Goal: Information Seeking & Learning: Learn about a topic

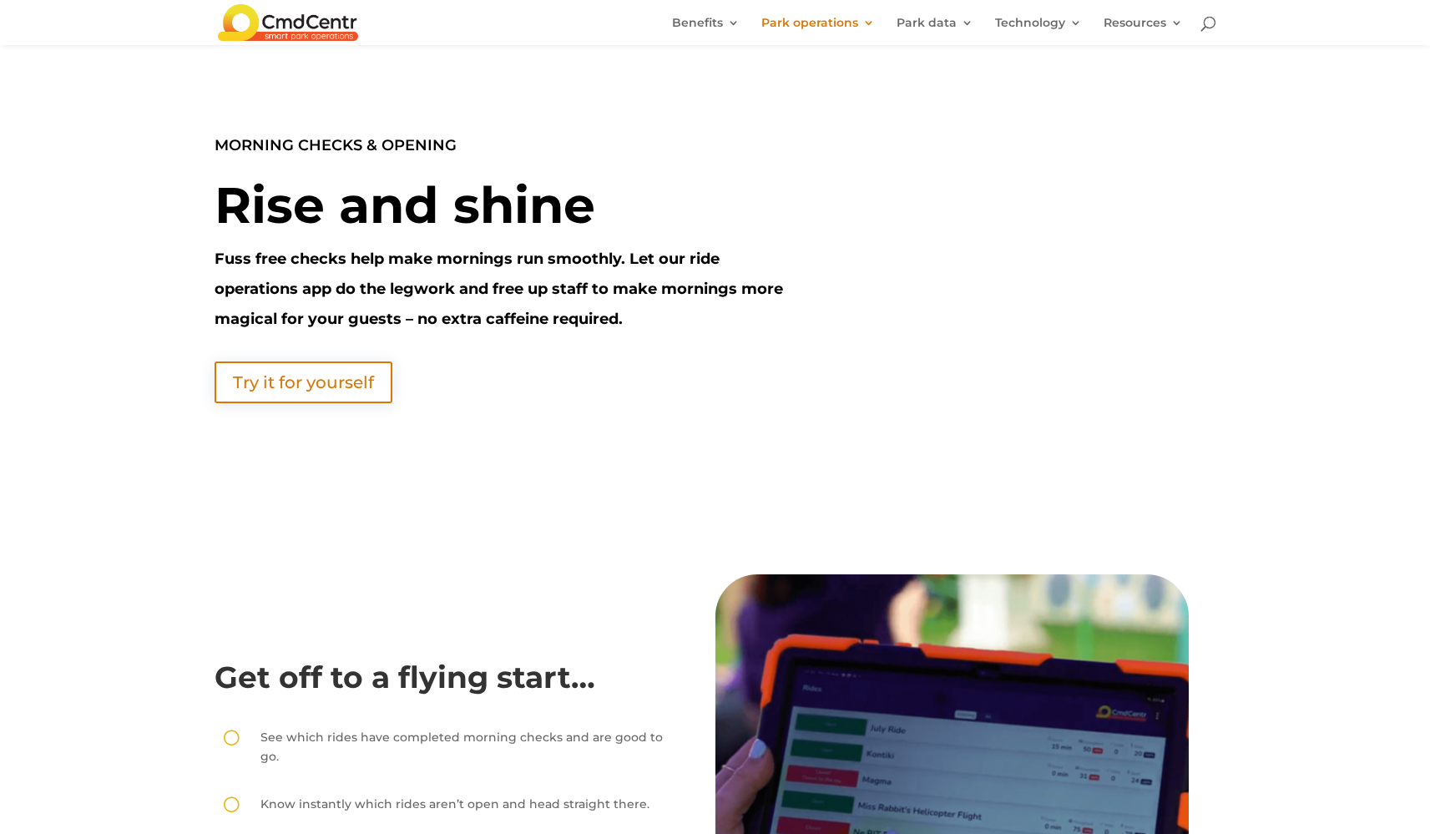
scroll to position [1902, 0]
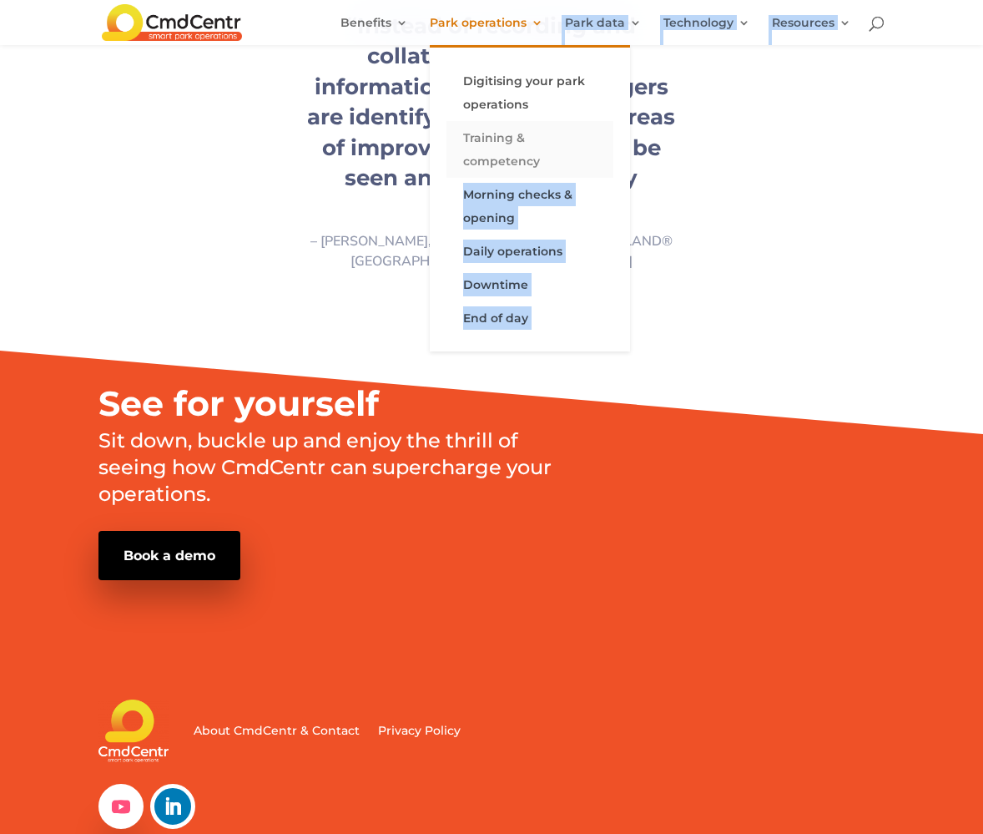
scroll to position [1491, 0]
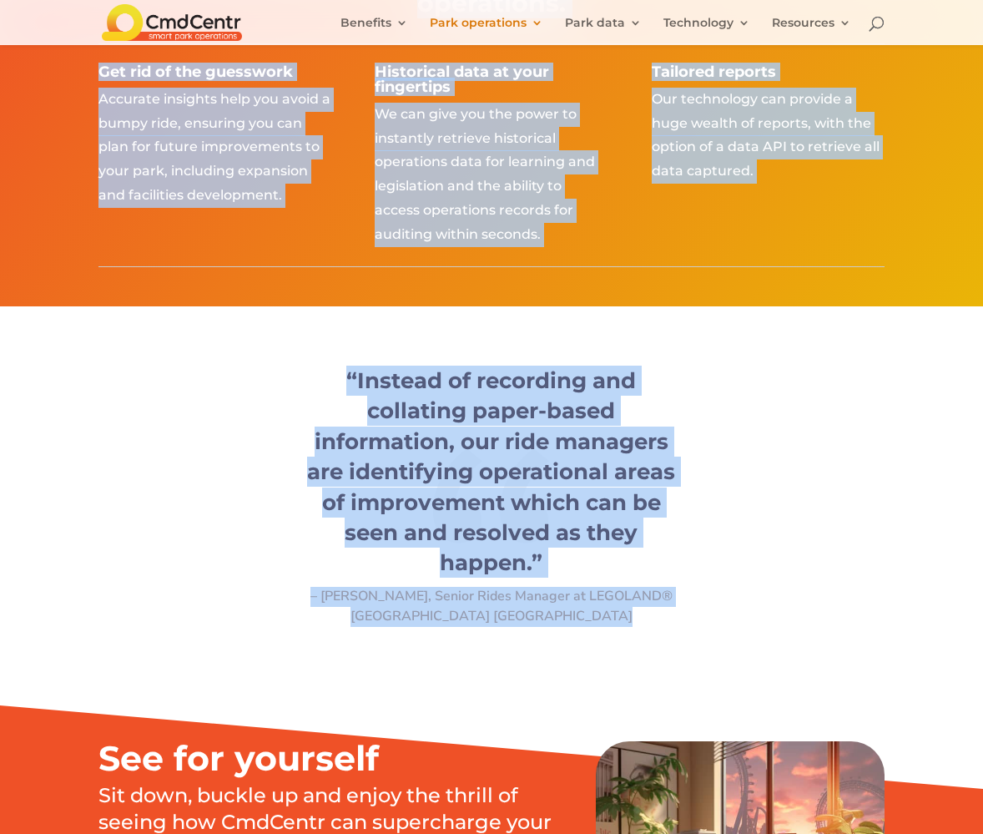
drag, startPoint x: 63, startPoint y: 169, endPoint x: 713, endPoint y: 645, distance: 806.1
copy div "Swap paper pushing for people pleasing [ Data is stored and delivered direct to…"
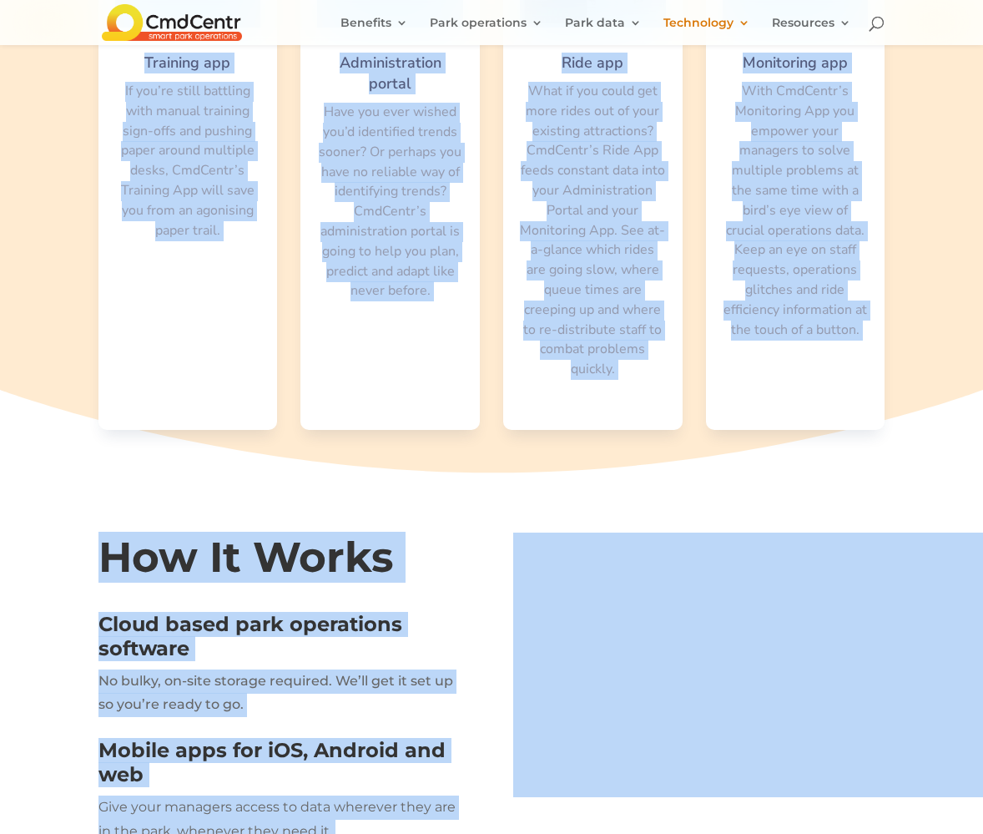
scroll to position [1289, 0]
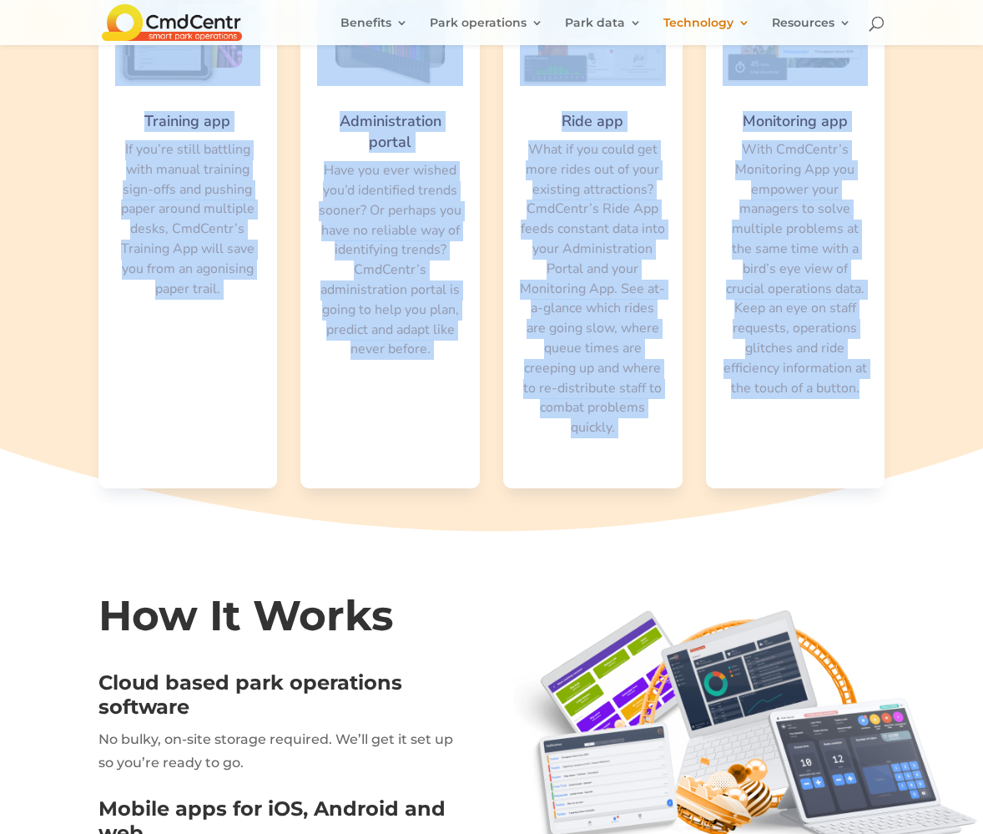
drag, startPoint x: 117, startPoint y: 128, endPoint x: 931, endPoint y: 472, distance: 883.7
copy div "mdCentr is designed to help eliminate the roller coaster feeling from running a…"
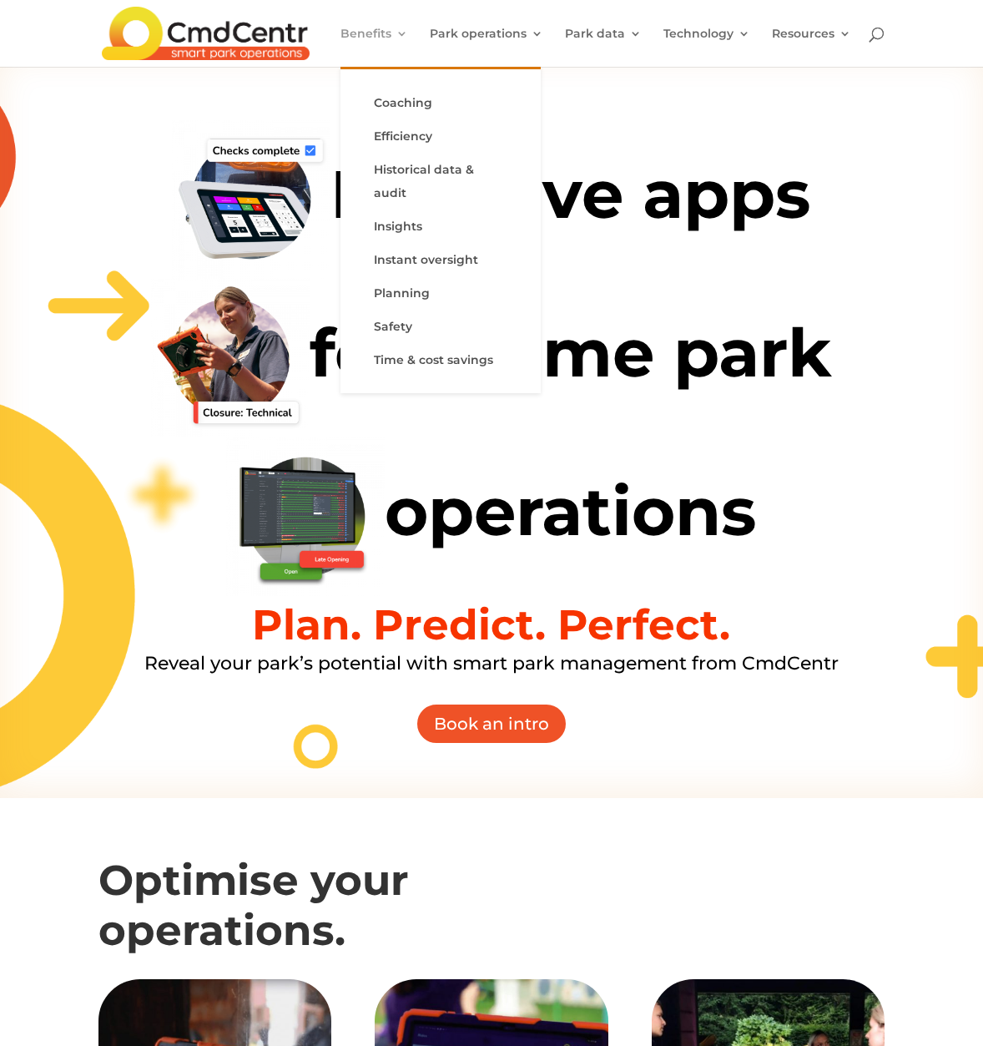
click at [396, 34] on link "Benefits" at bounding box center [375, 47] width 68 height 39
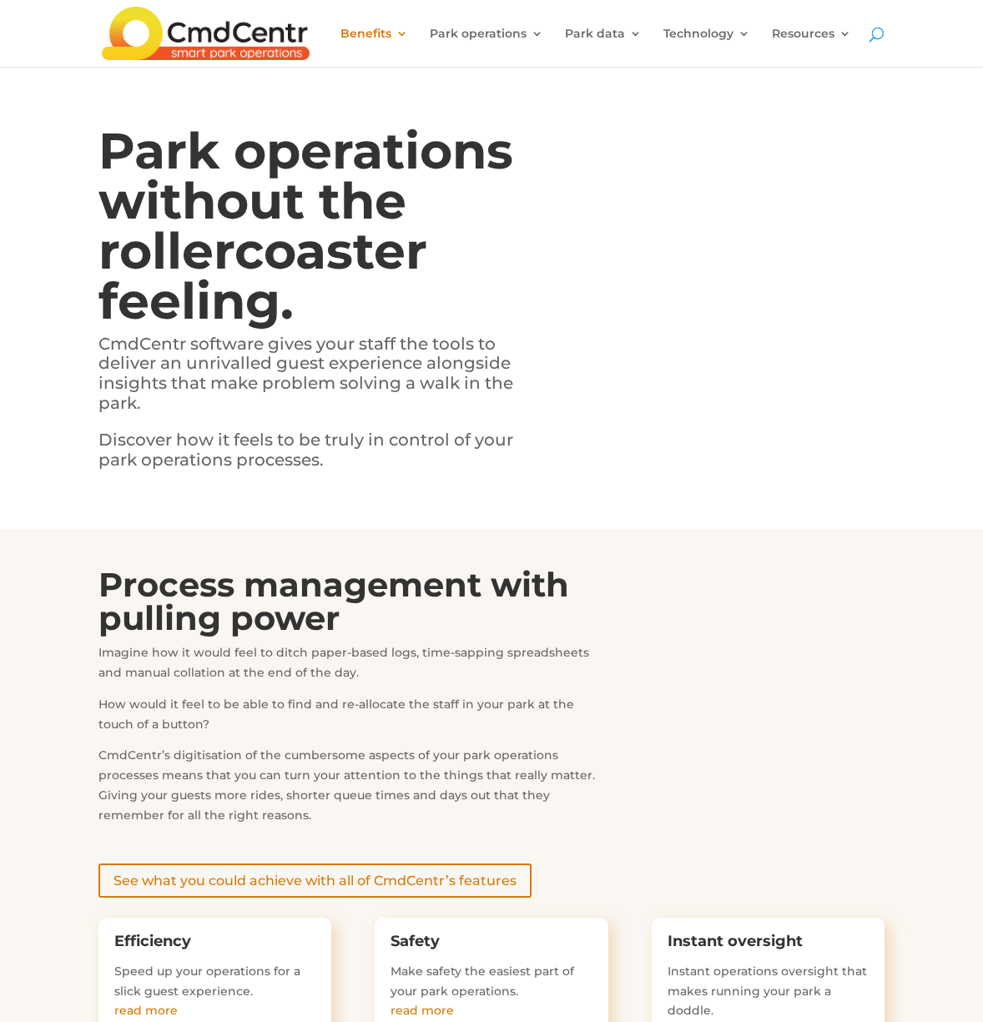
click at [870, 30] on span at bounding box center [870, 30] width 0 height 0
type input "standardisation"
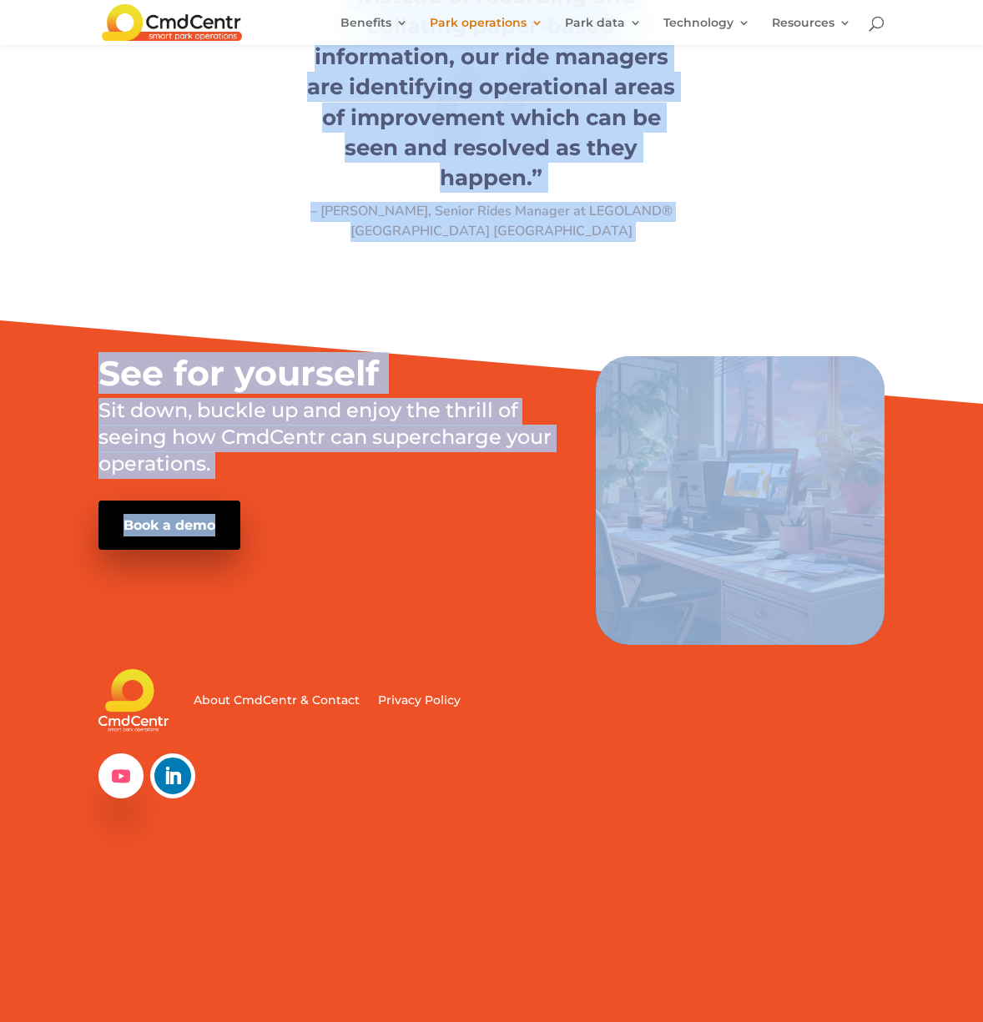
scroll to position [1875, 0]
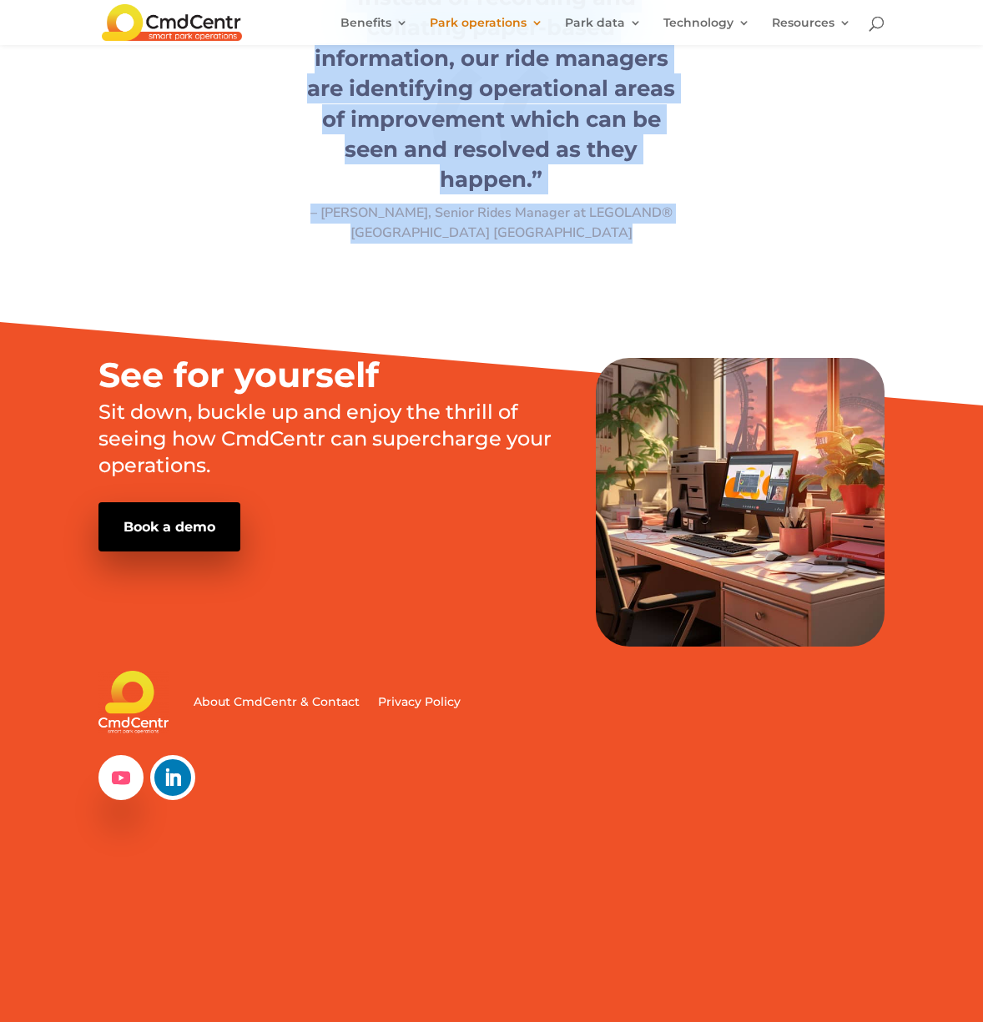
drag, startPoint x: 89, startPoint y: 124, endPoint x: 681, endPoint y: 268, distance: 609.1
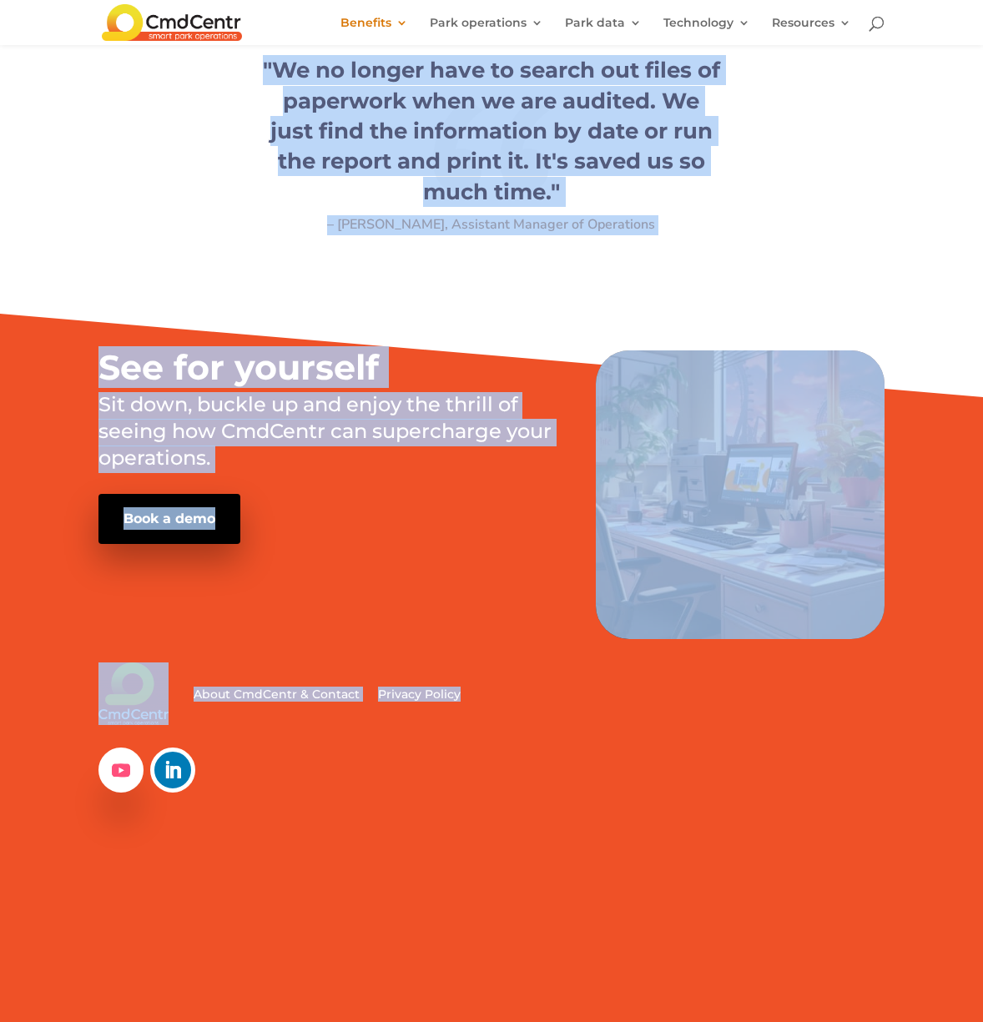
scroll to position [1515, 0]
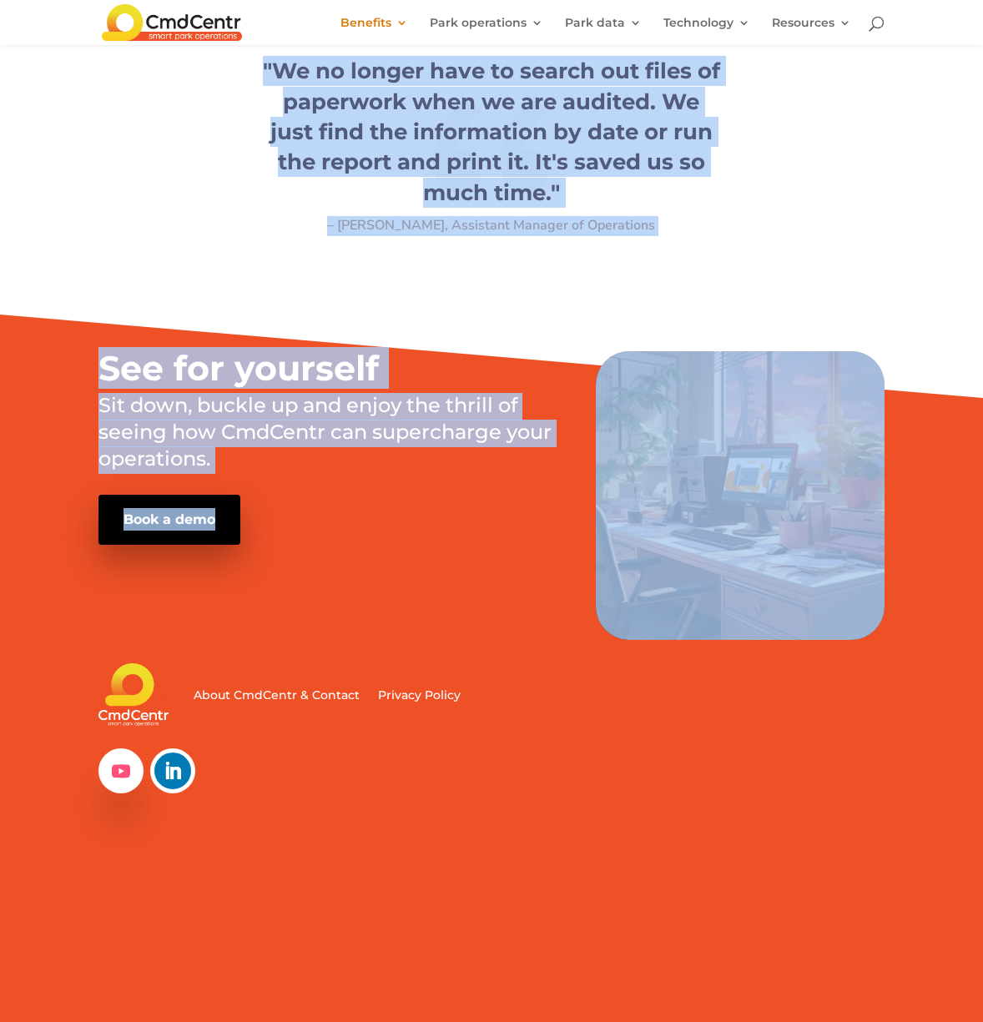
drag, startPoint x: 84, startPoint y: 110, endPoint x: 711, endPoint y: 581, distance: 783.9
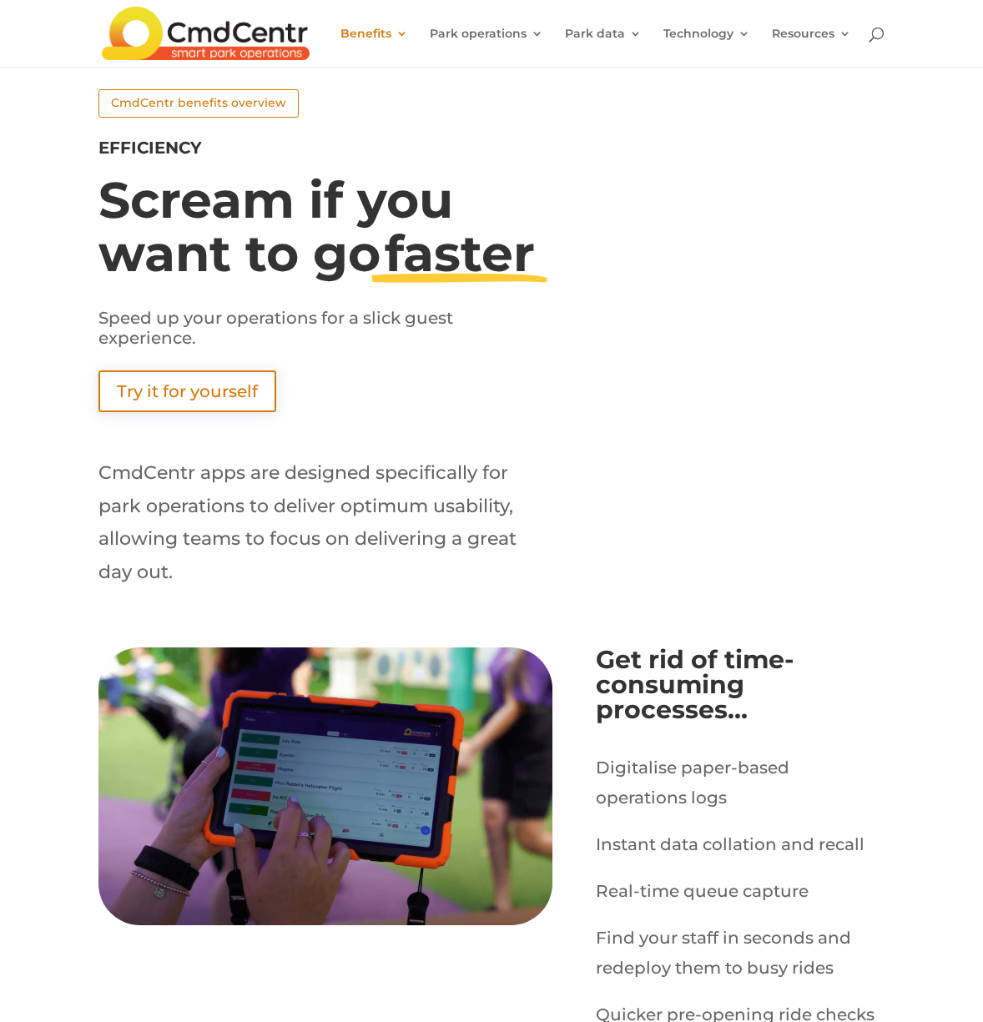
click at [285, 704] on img at bounding box center [325, 787] width 455 height 278
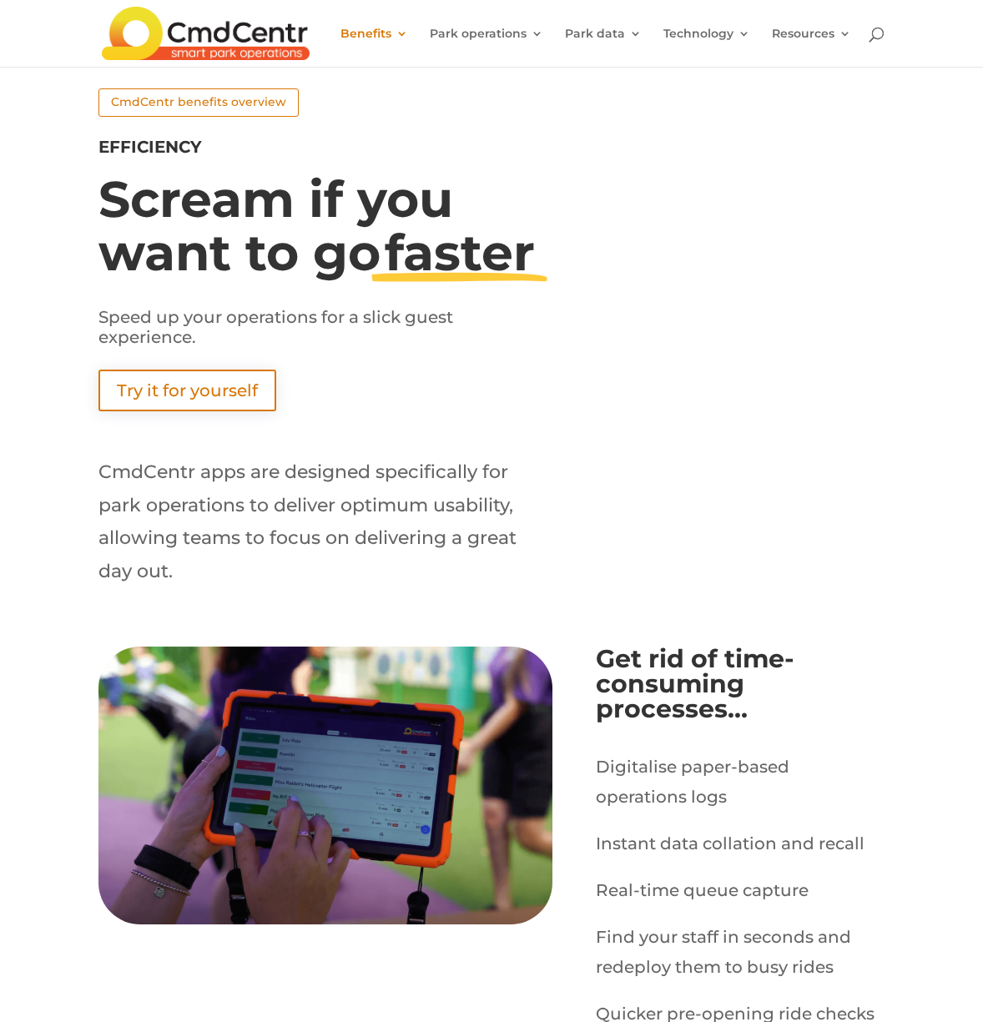
drag, startPoint x: 498, startPoint y: 374, endPoint x: 2, endPoint y: 94, distance: 569.9
click at [497, 348] on div "Speed up your operations for a slick guest experience." at bounding box center [325, 328] width 455 height 40
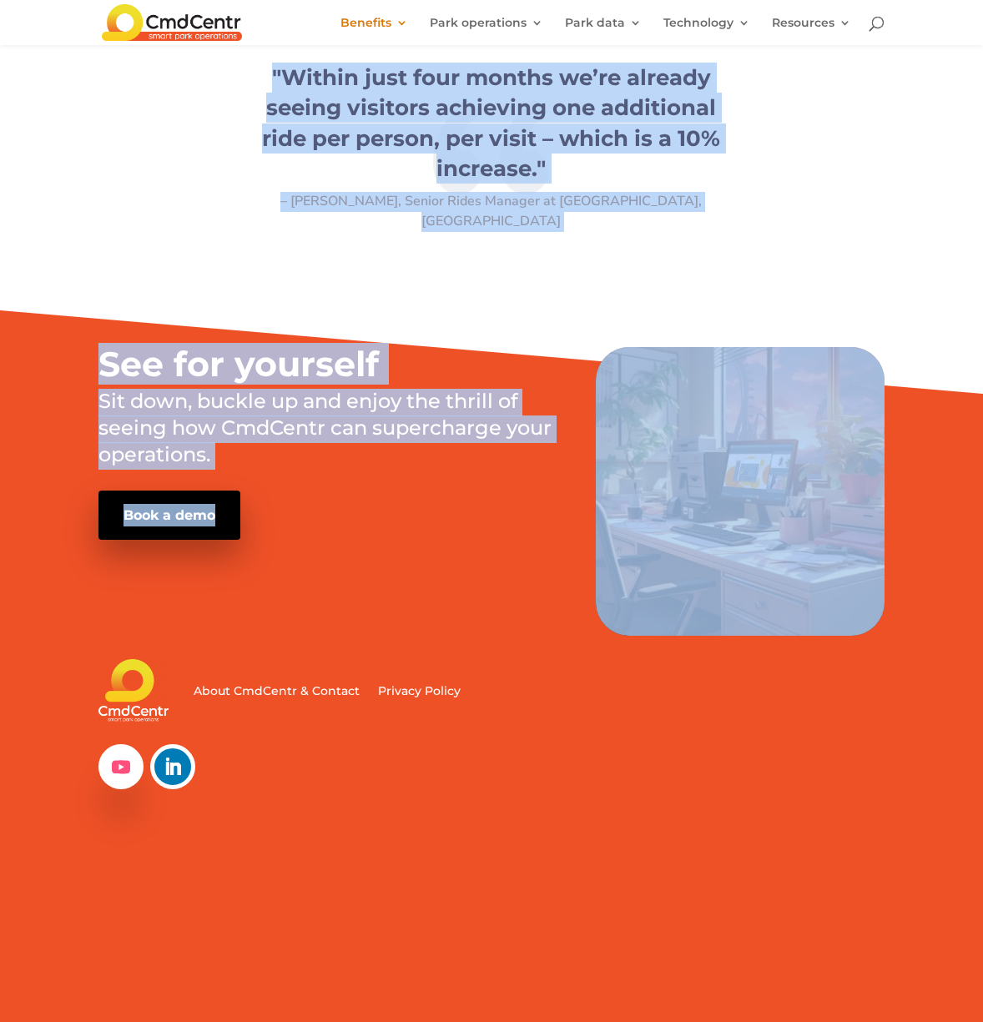
scroll to position [1613, 0]
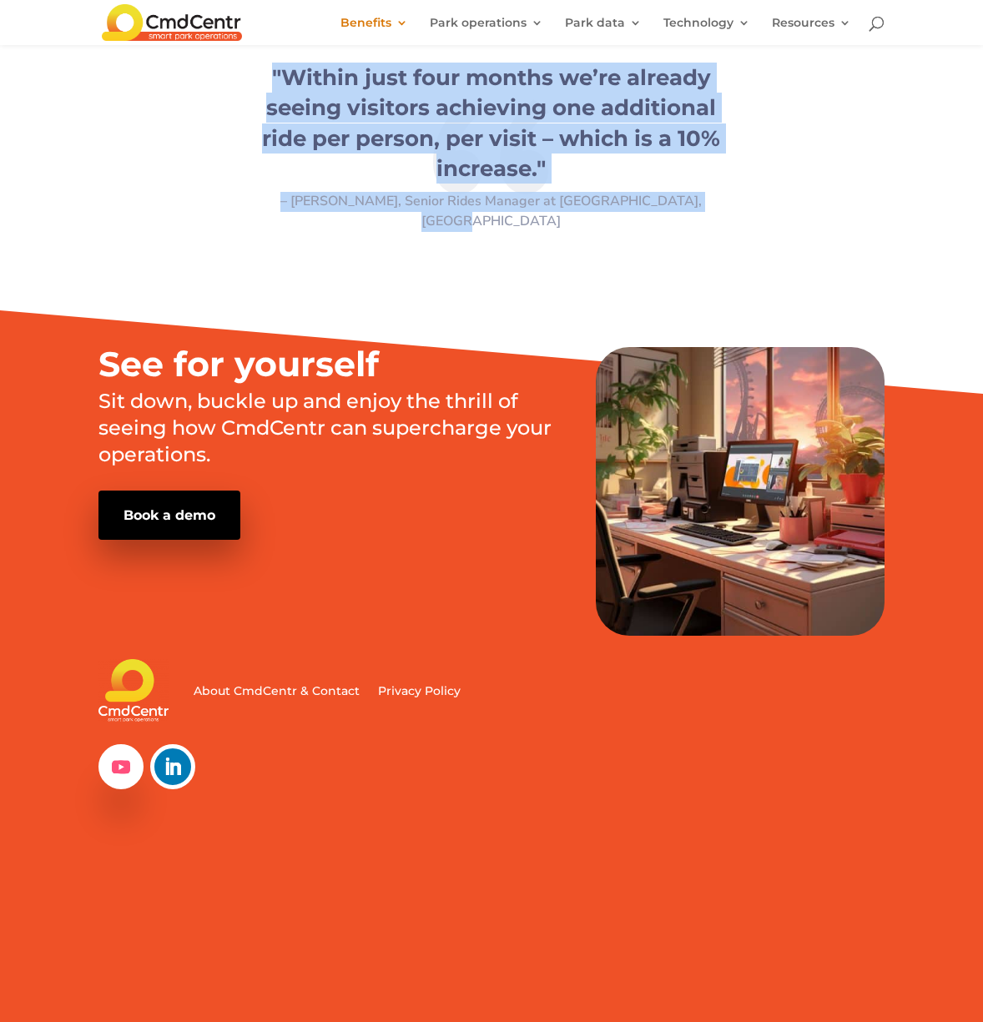
drag, startPoint x: 83, startPoint y: 124, endPoint x: 769, endPoint y: 290, distance: 704.9
copy div "Efficiency Scream if you want to go faster Speed up your operations for a slick…"
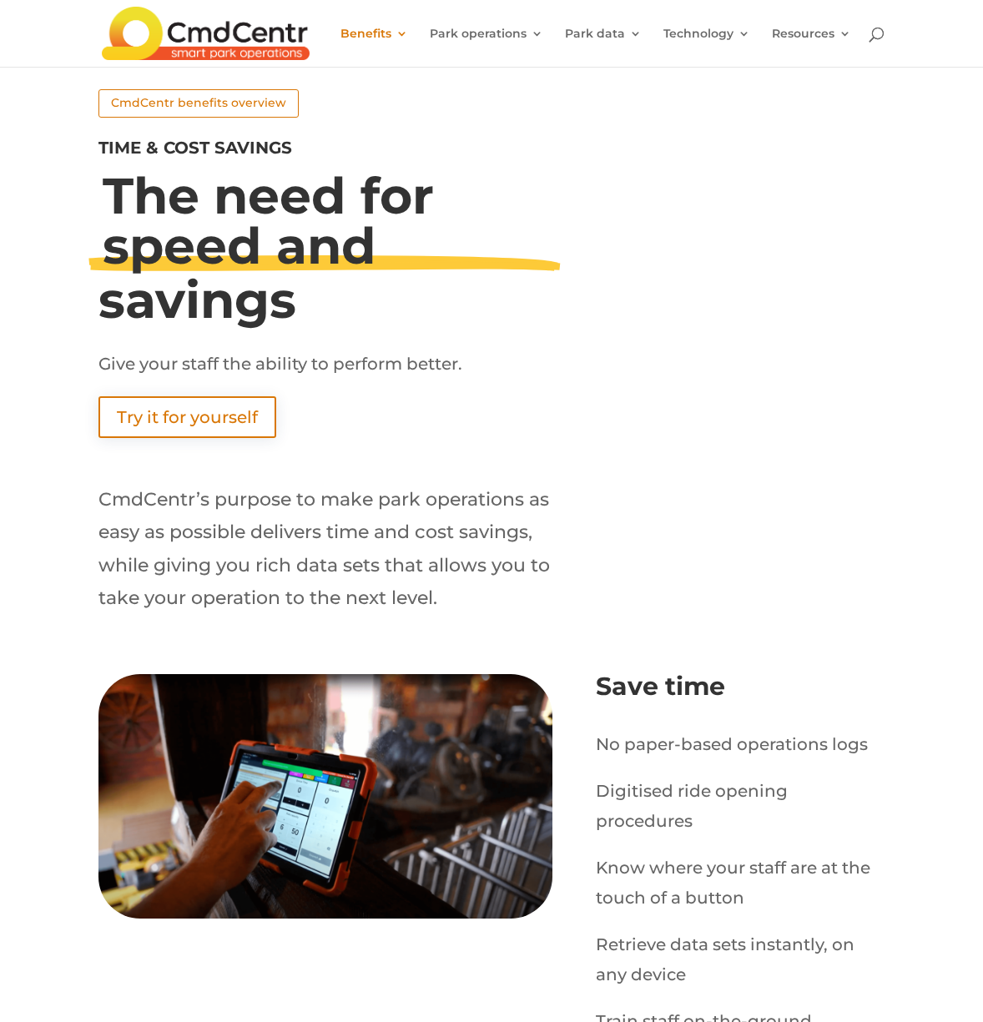
click at [112, 209] on span "The need for speed and" at bounding box center [268, 220] width 331 height 111
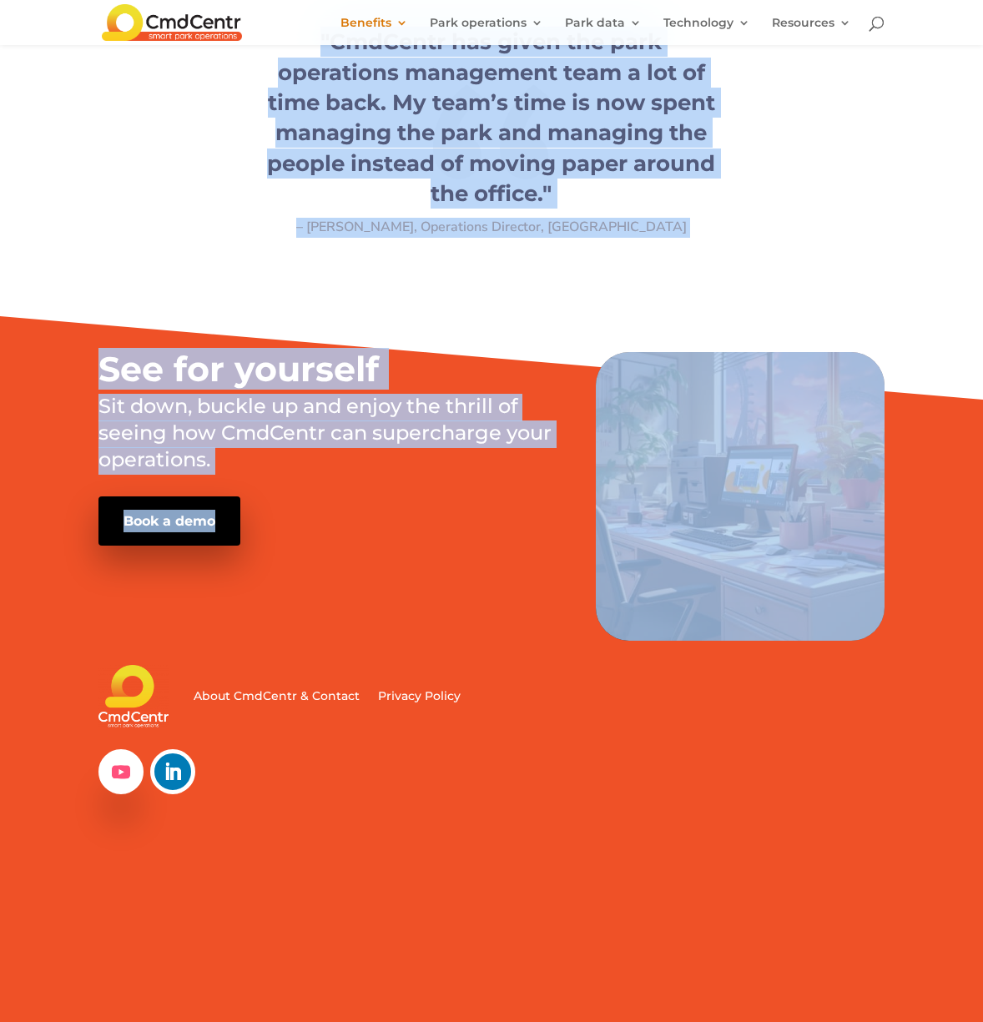
scroll to position [1524, 0]
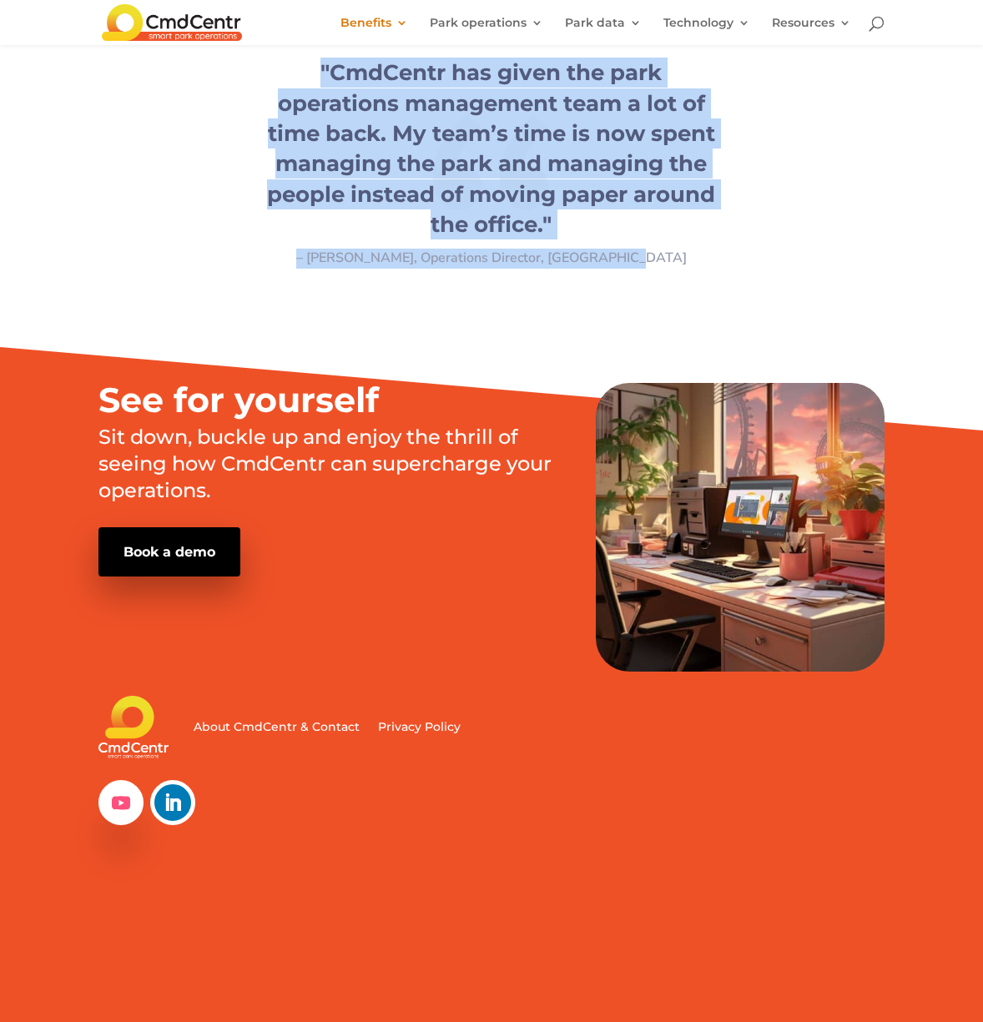
drag, startPoint x: 94, startPoint y: 170, endPoint x: 804, endPoint y: 260, distance: 715.1
copy div "Time & cost savings The need for speed and savings Give your staff the ability …"
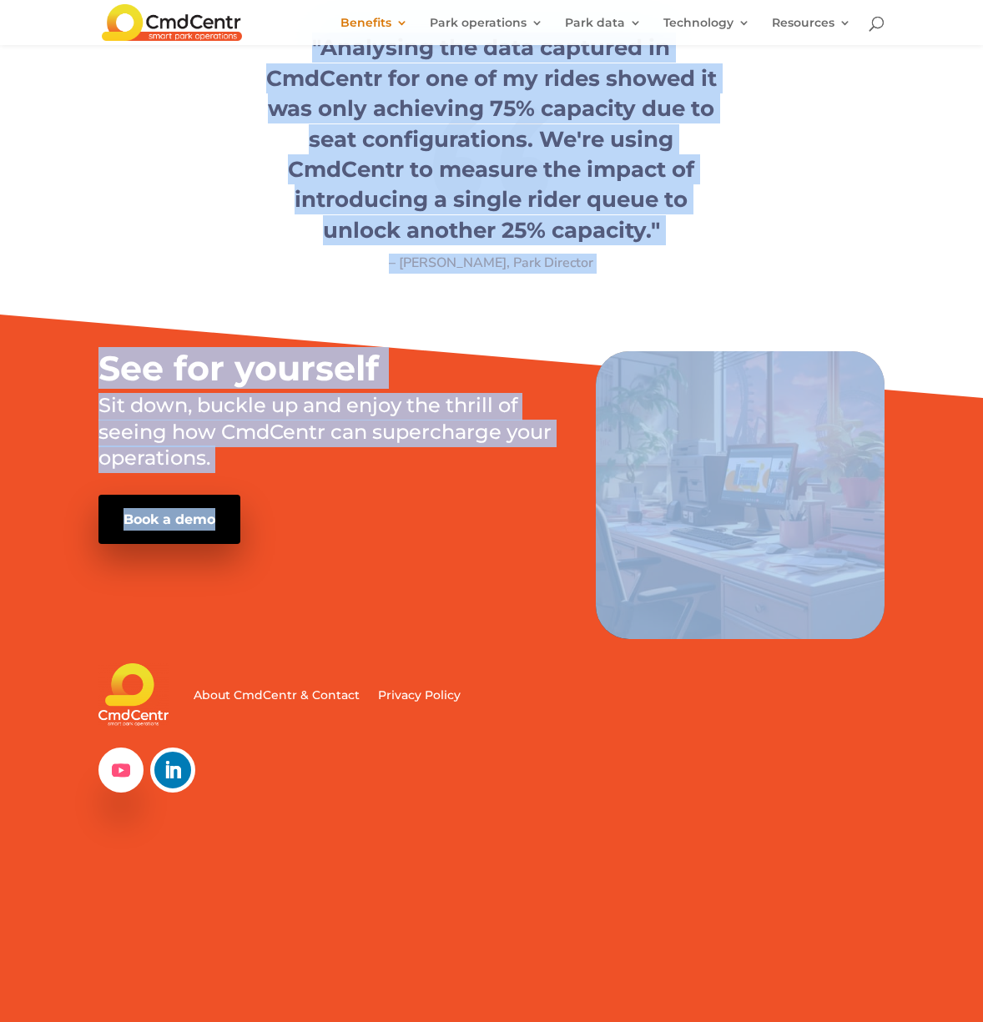
scroll to position [1888, 0]
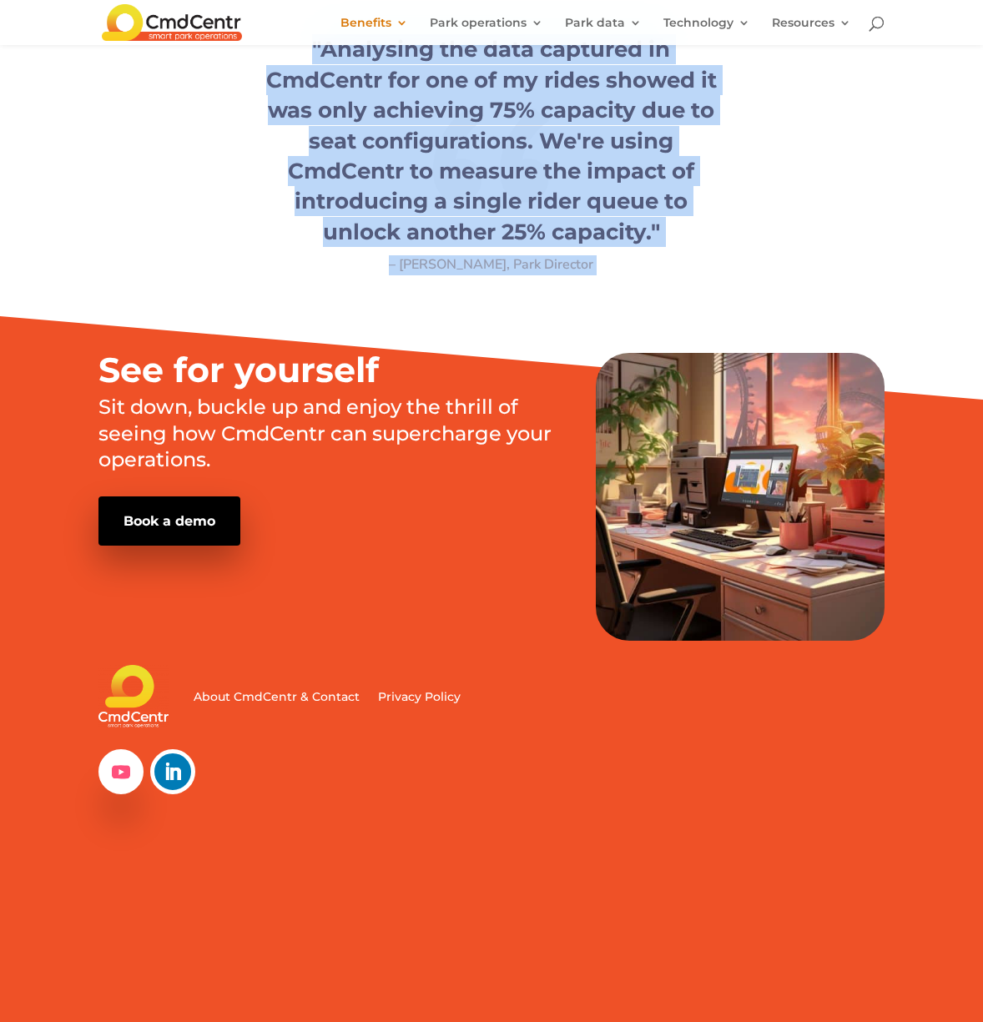
drag, startPoint x: 78, startPoint y: 131, endPoint x: 749, endPoint y: 320, distance: 696.4
copy div "Planning Start moving from reactive to proactive Making your park operations pl…"
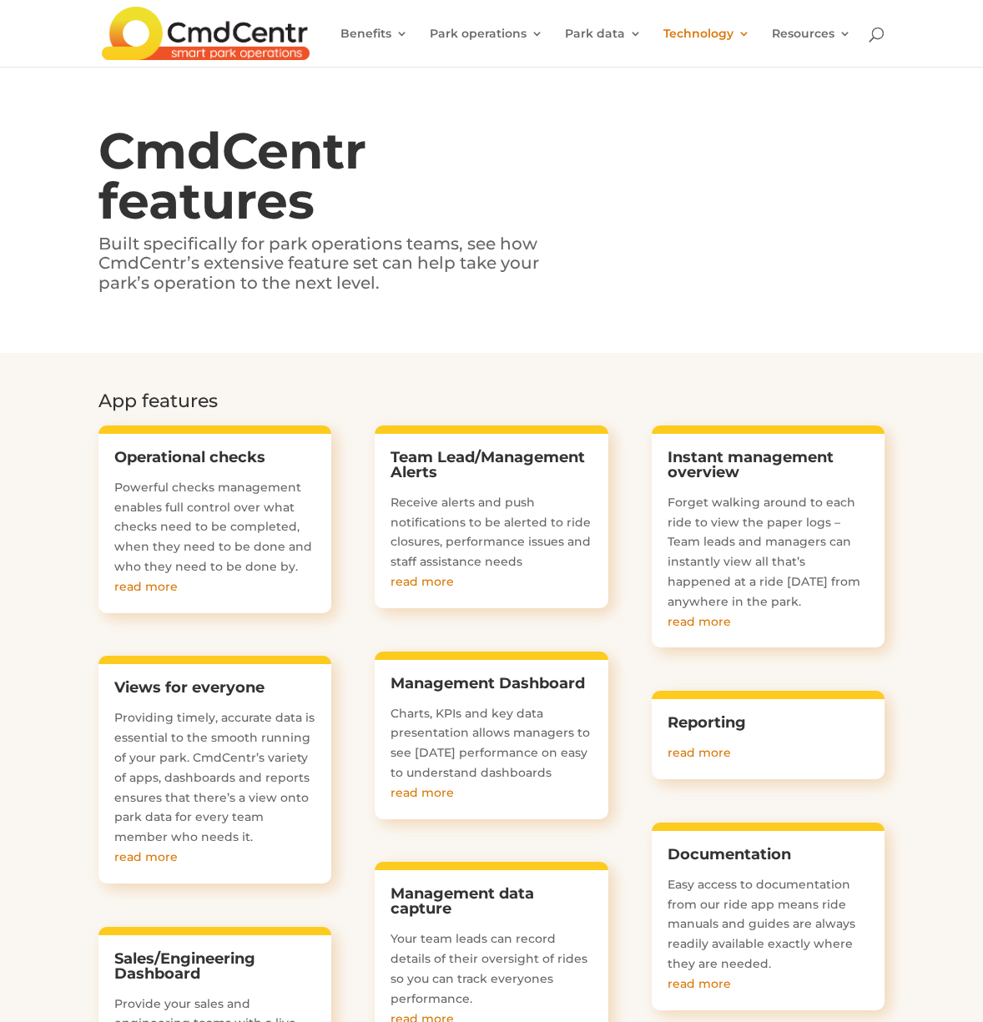
click at [144, 129] on h1 "CmdCentr features" at bounding box center [325, 180] width 455 height 108
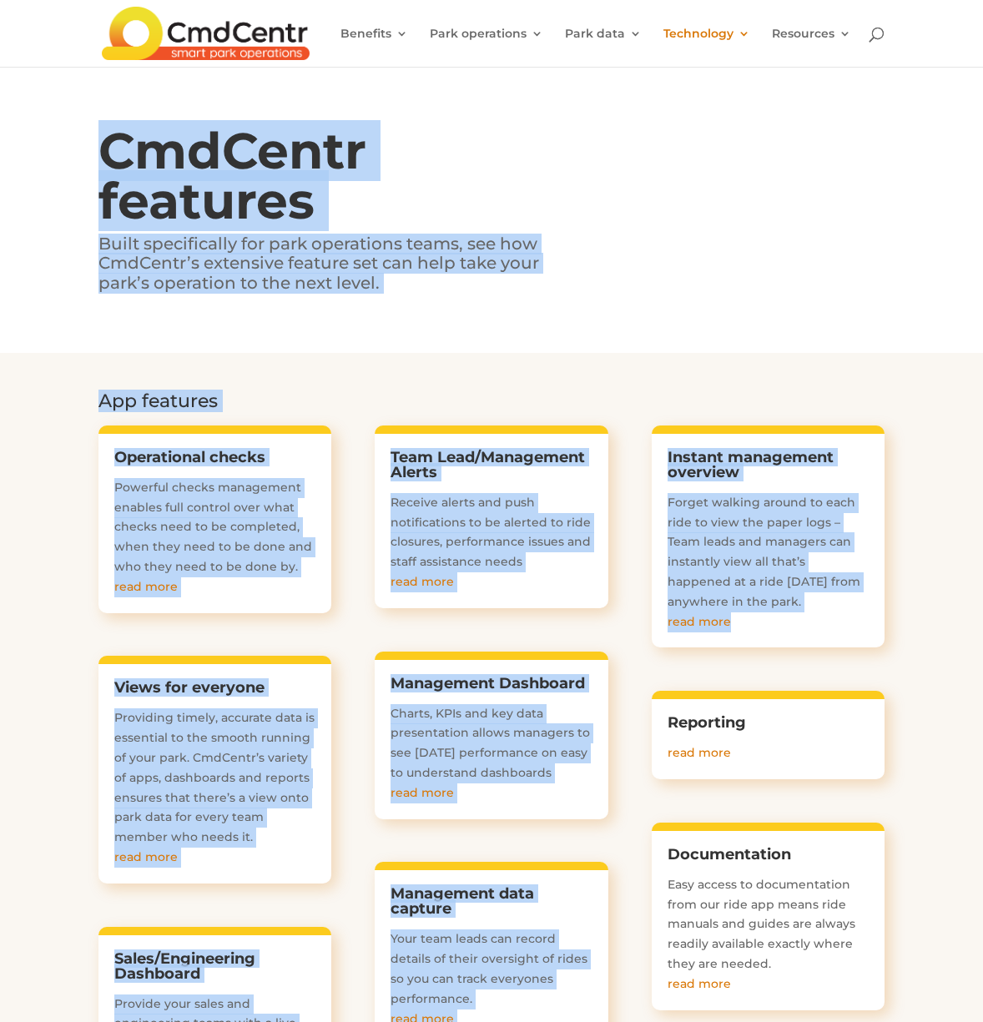
drag, startPoint x: 27, startPoint y: 95, endPoint x: 613, endPoint y: 629, distance: 792.8
click at [835, 81] on div "CmdCentr features Built specifically for park operations teams, see how CmdCent…" at bounding box center [491, 210] width 983 height 286
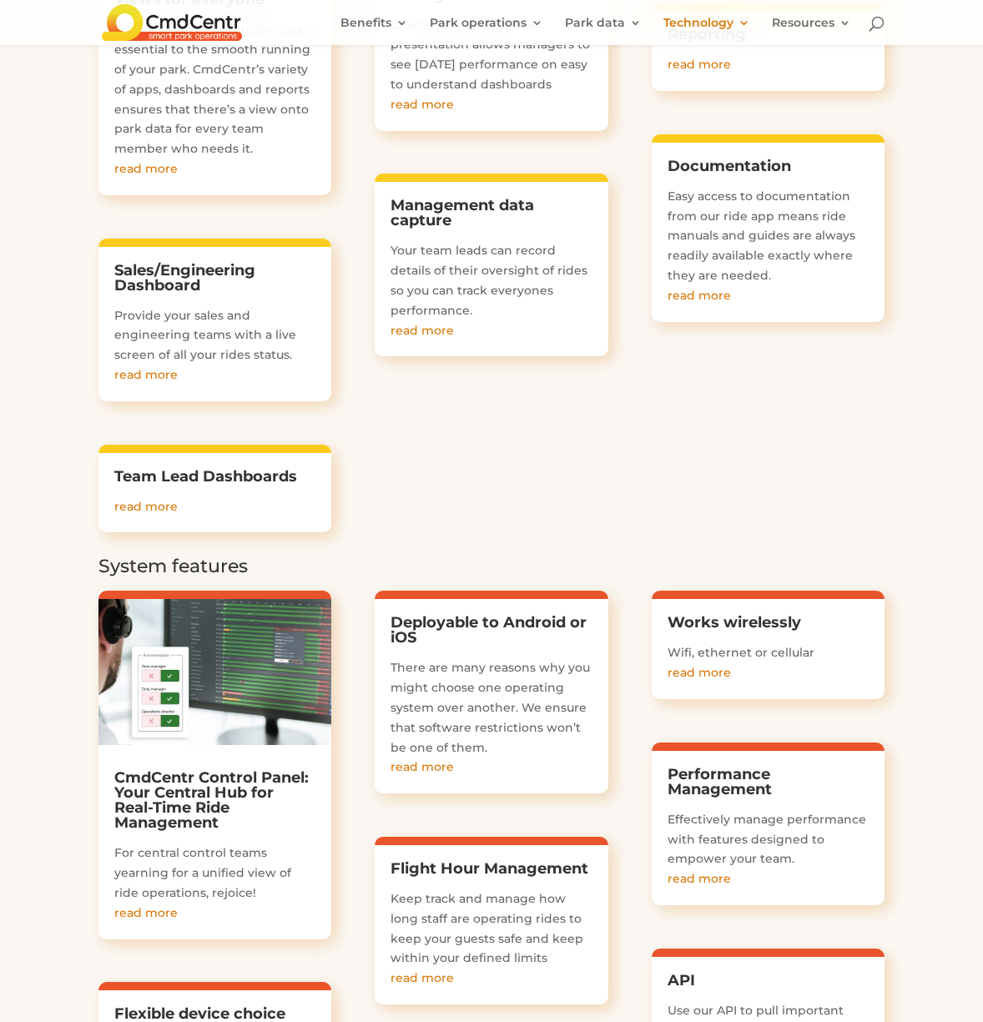
scroll to position [734, 0]
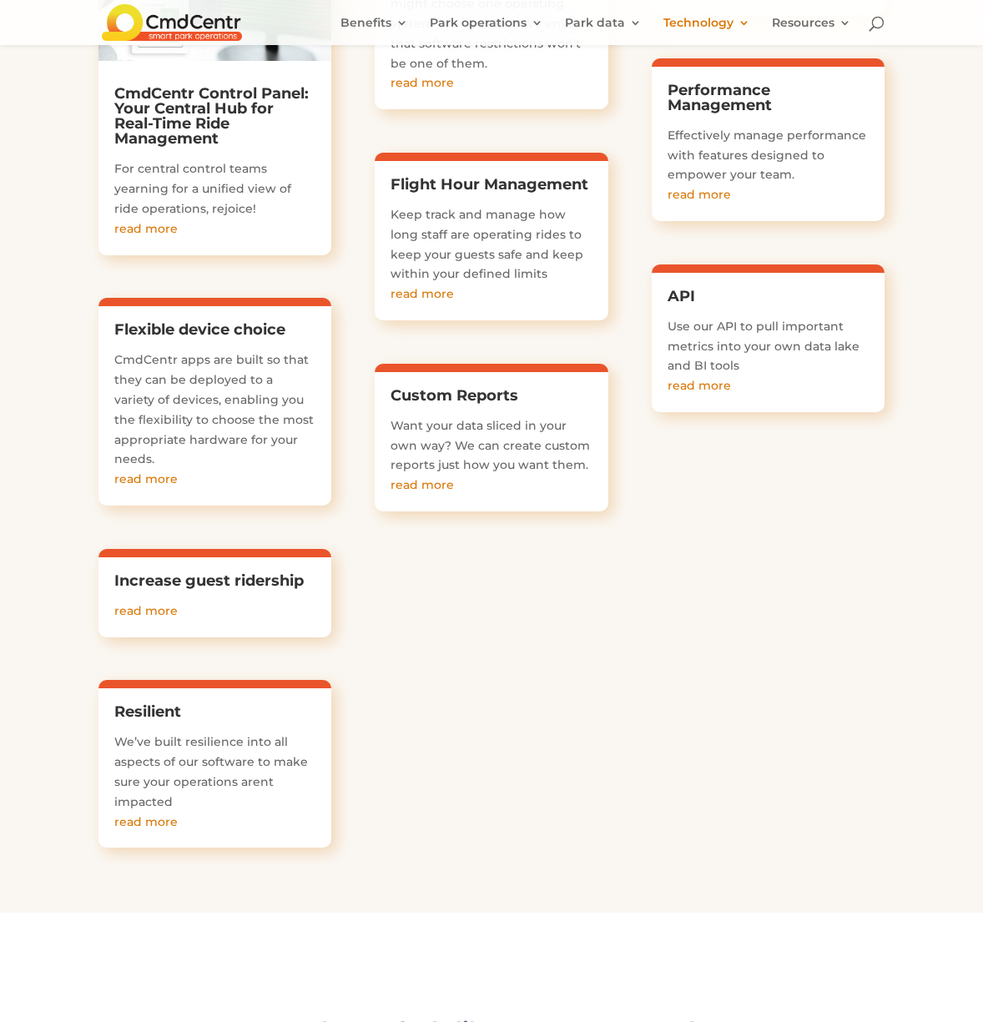
click at [714, 643] on div "CmdCentr Control Panel: Your Central Hub for Real-Time Ride Management For cent…" at bounding box center [491, 390] width 786 height 966
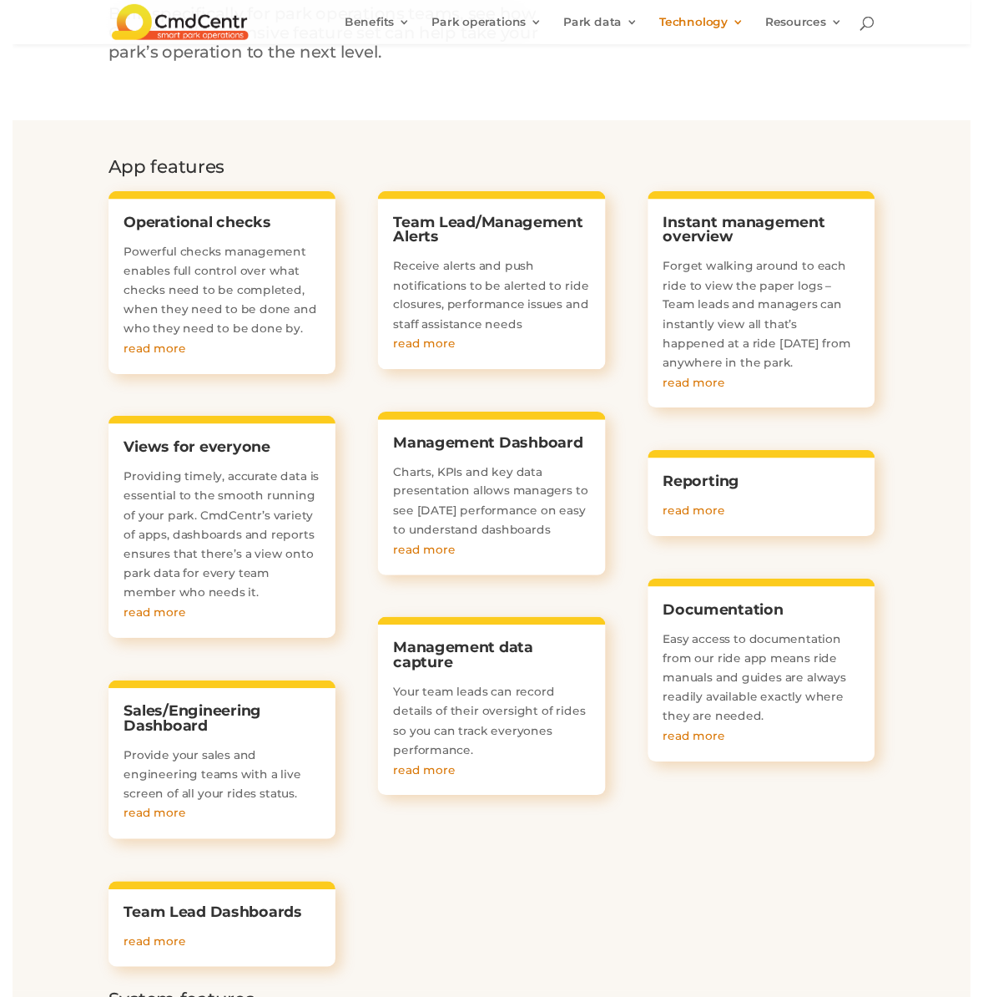
scroll to position [149, 0]
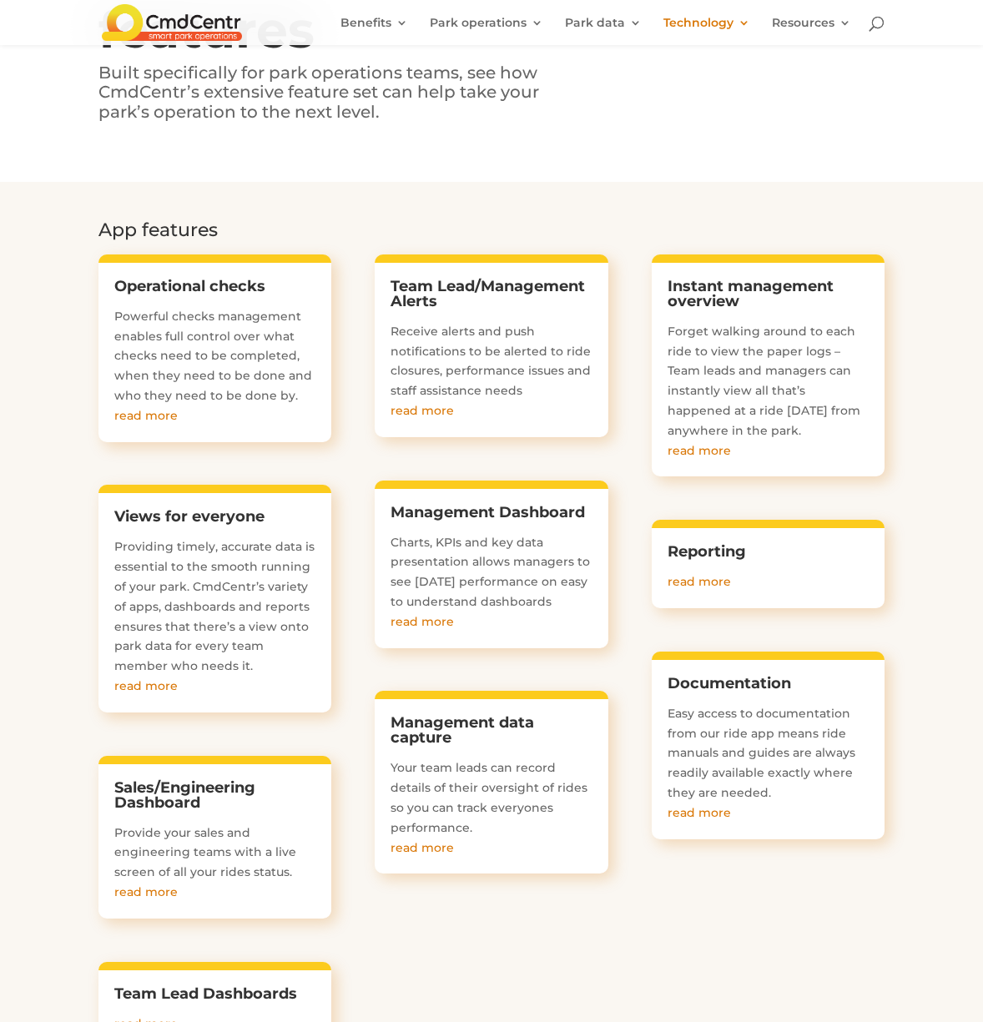
click at [821, 803] on div "Easy access to documentation from our ride app means ride manuals and guides ar…" at bounding box center [769, 763] width 202 height 119
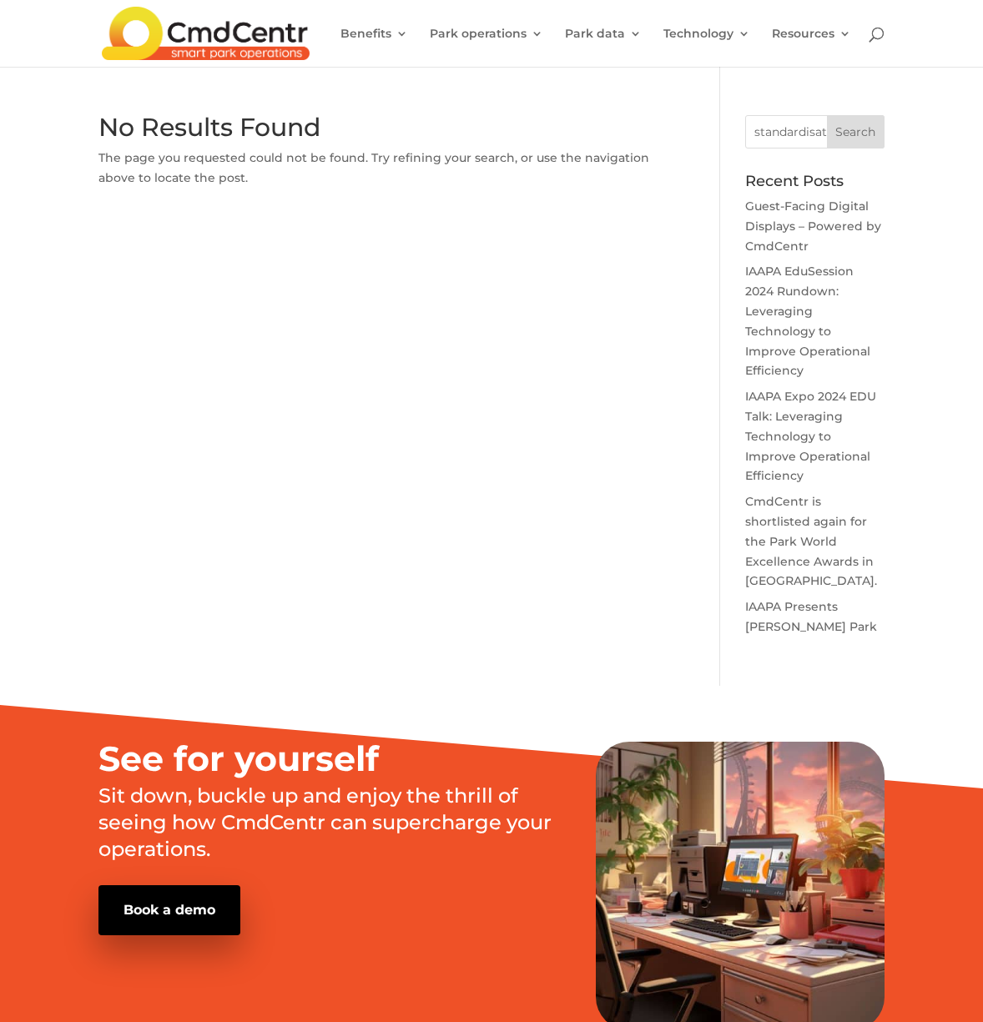
click at [305, 279] on div "No Results Found The page you requested could not be found. Try refining your s…" at bounding box center [491, 400] width 786 height 571
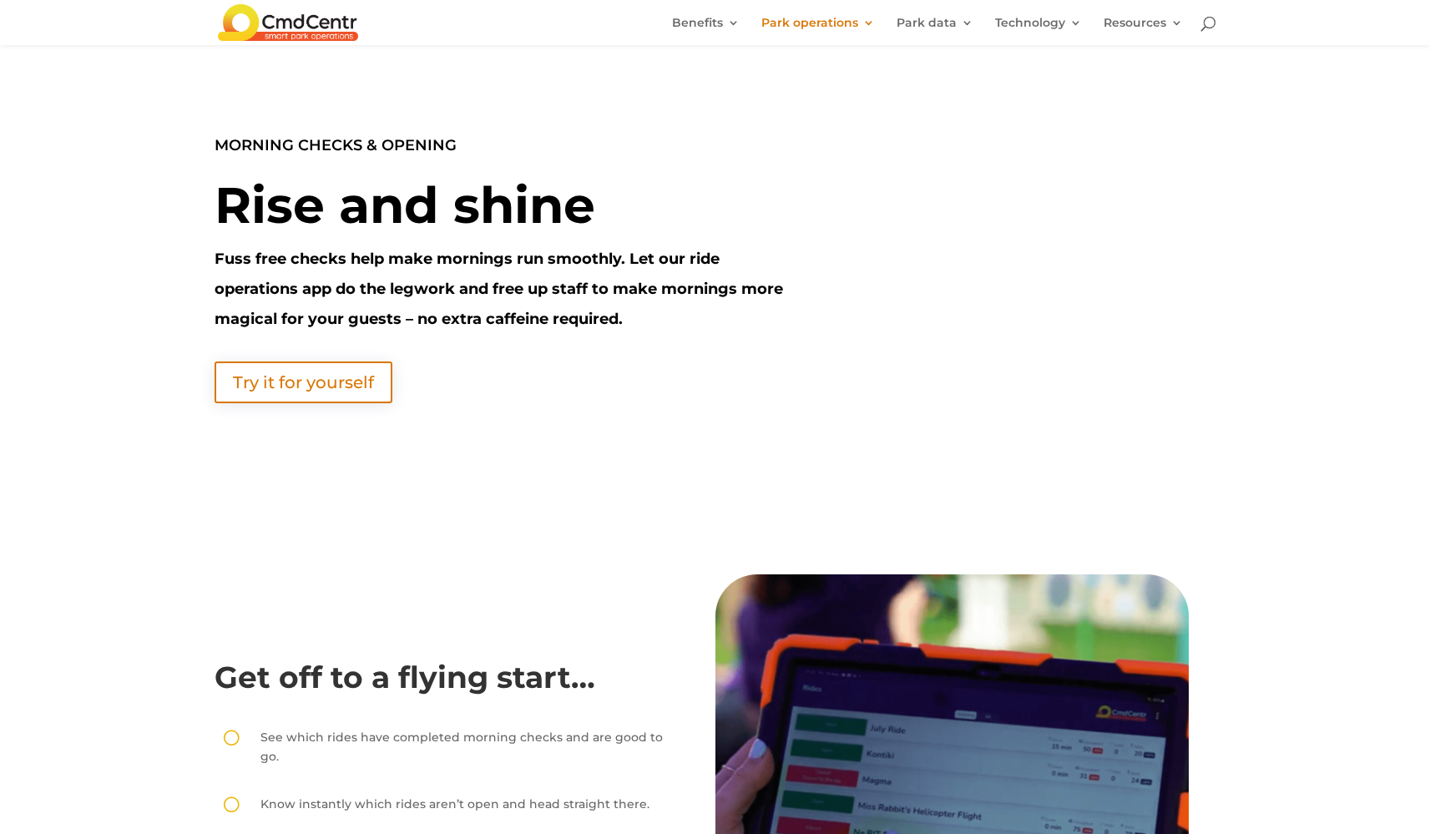
scroll to position [1902, 0]
